Goal: Transaction & Acquisition: Subscribe to service/newsletter

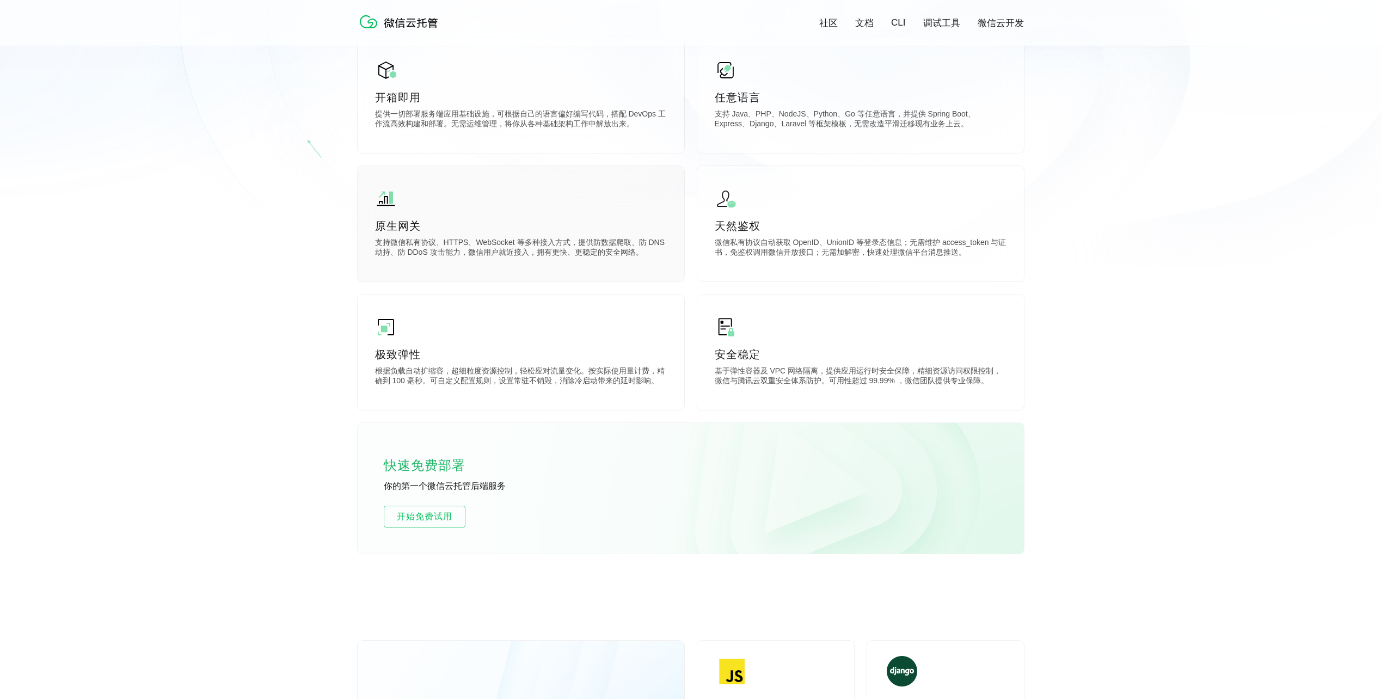
scroll to position [327, 0]
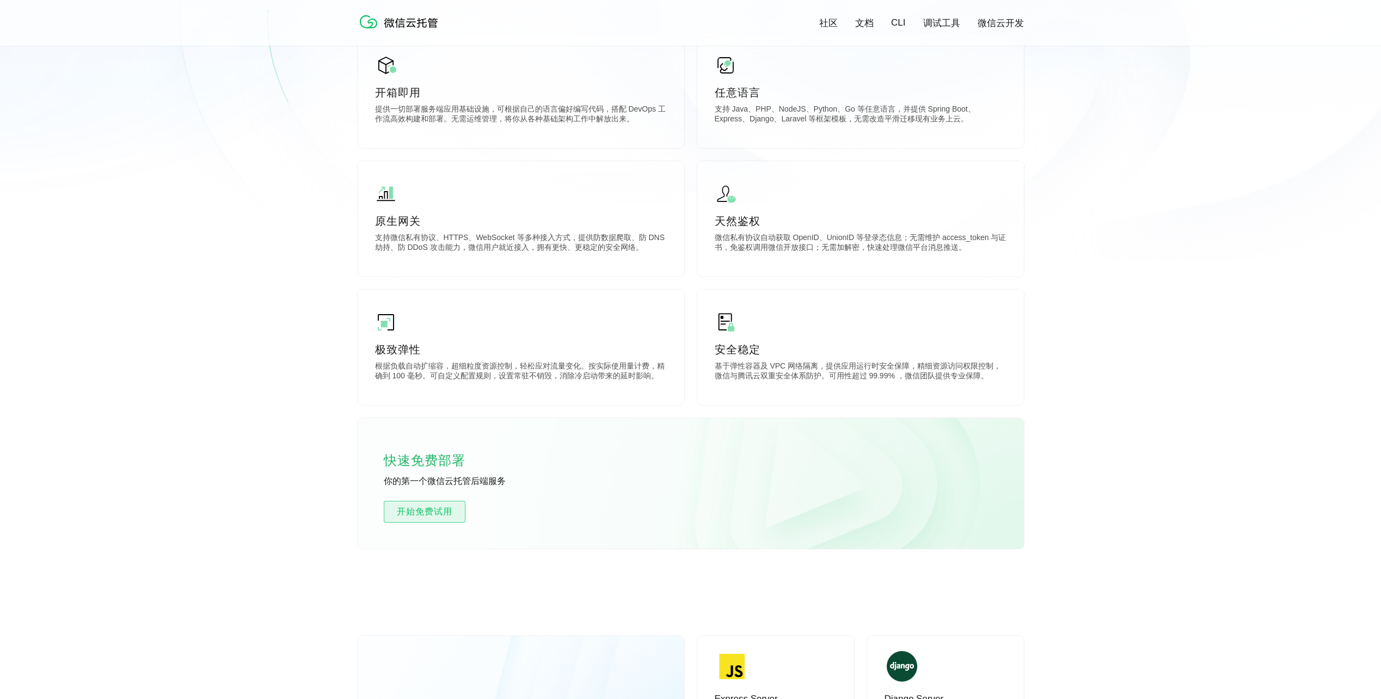
click at [433, 517] on span "开始免费试用" at bounding box center [424, 511] width 81 height 13
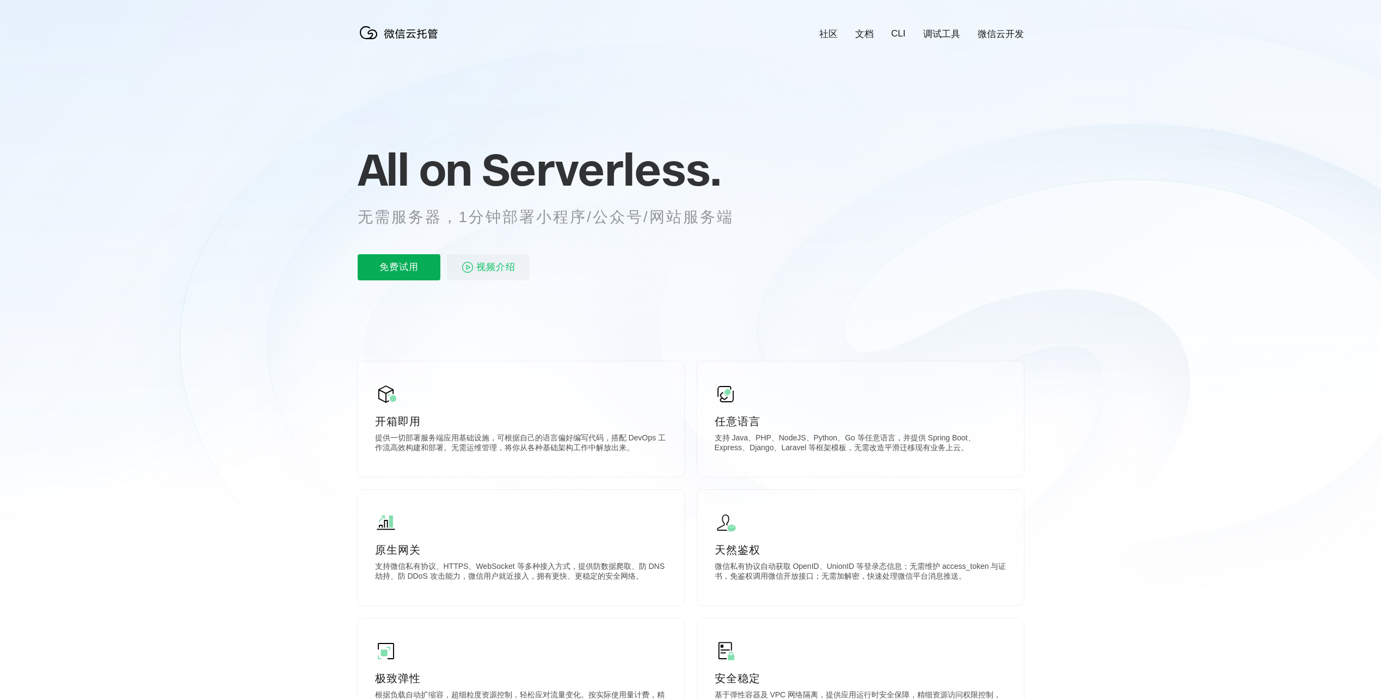
scroll to position [0, 1936]
click at [394, 270] on p "免费试用" at bounding box center [399, 267] width 83 height 26
click at [391, 272] on p "免费试用" at bounding box center [399, 267] width 83 height 26
